Goal: Information Seeking & Learning: Compare options

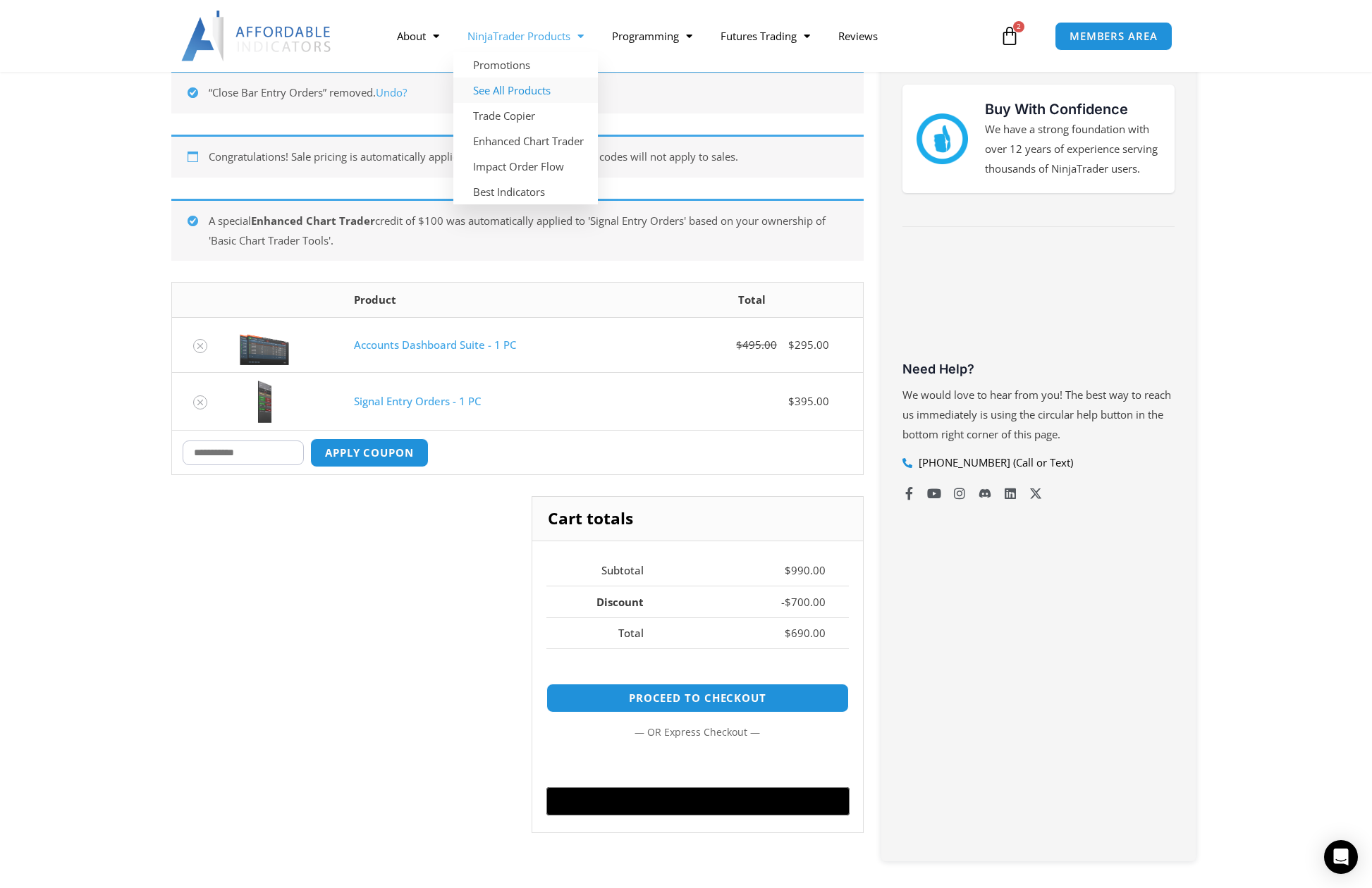
click at [529, 92] on link "See All Products" at bounding box center [526, 89] width 144 height 25
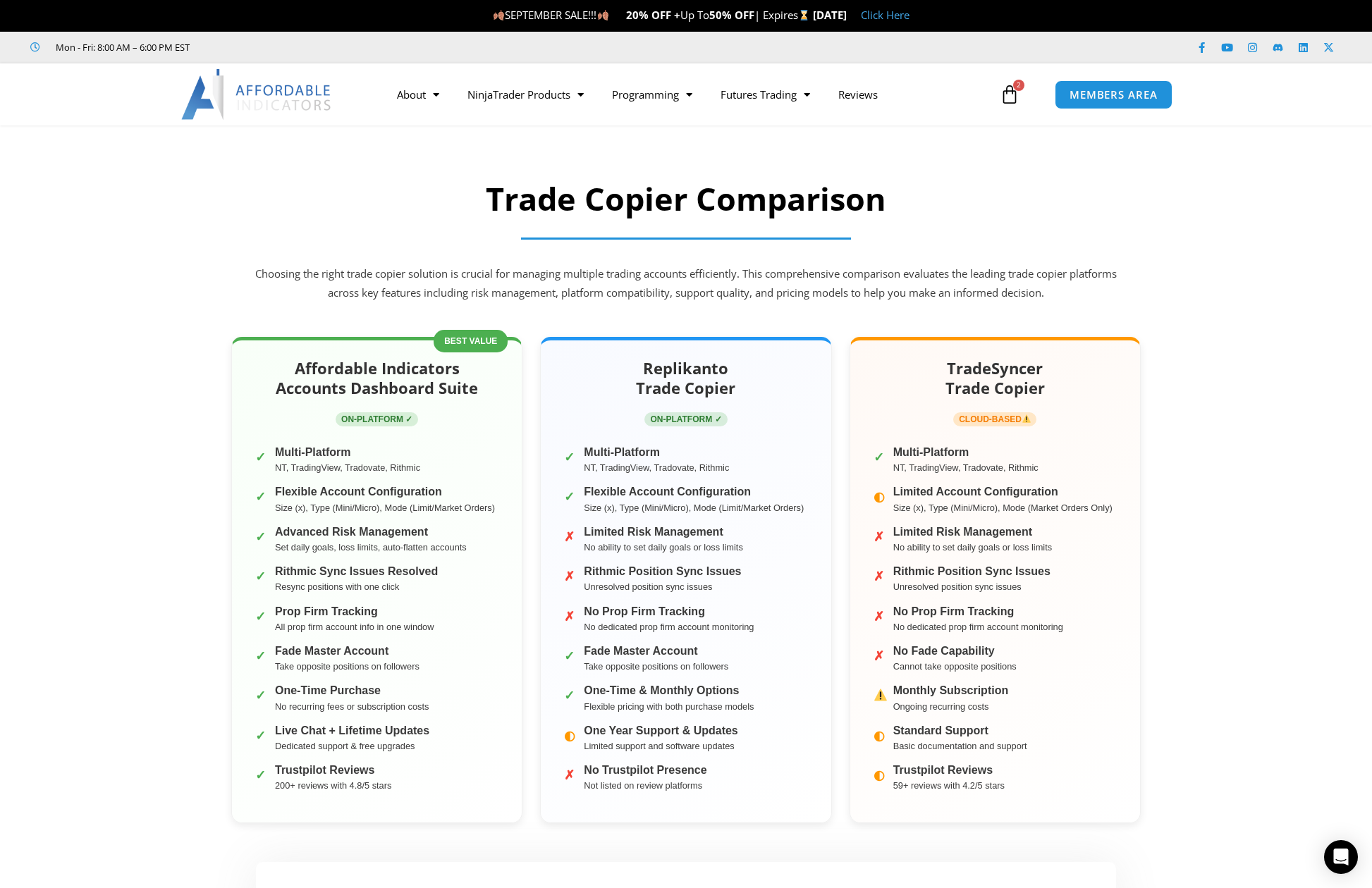
click at [1198, 255] on section "Trade Copier Comparison Choosing the right trade copier solution is crucial for…" at bounding box center [686, 241] width 1372 height 141
